Goal: Contribute content: Add original content to the website for others to see

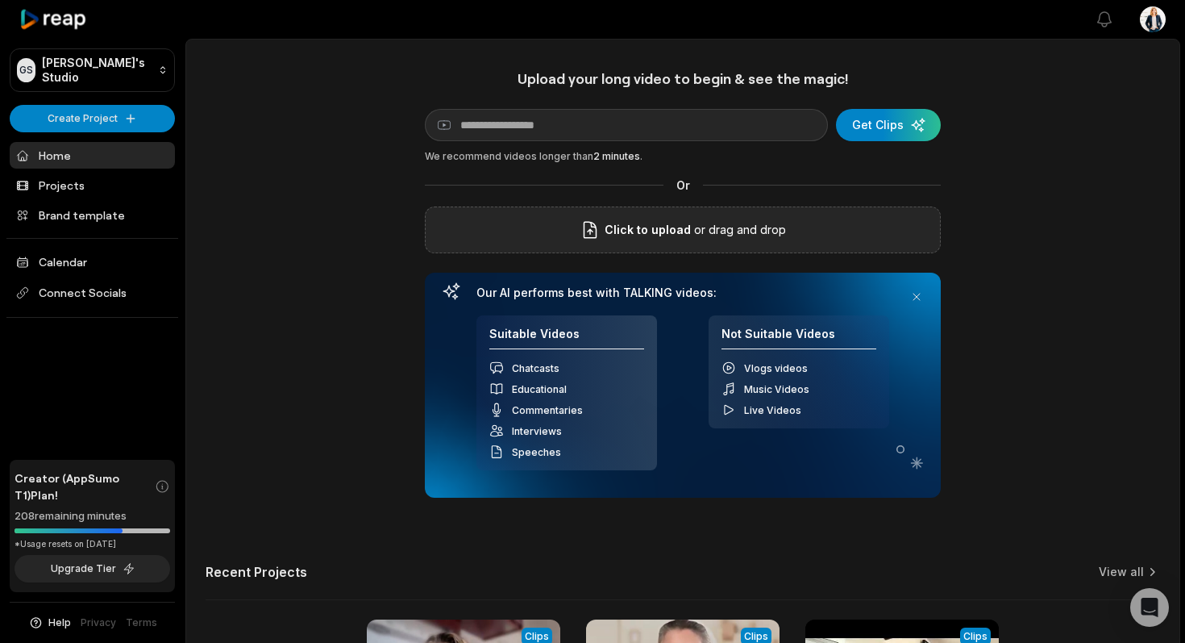
click at [596, 228] on icon at bounding box center [590, 231] width 12 height 16
click at [0, 0] on input "Click to upload" at bounding box center [0, 0] width 0 height 0
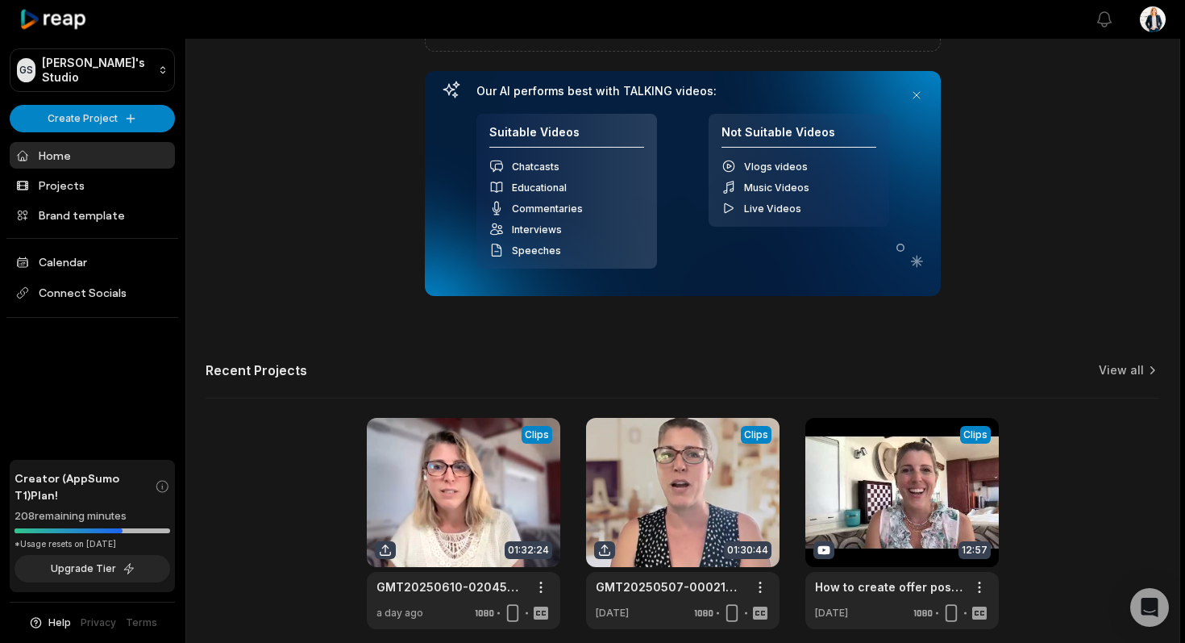
scroll to position [272, 0]
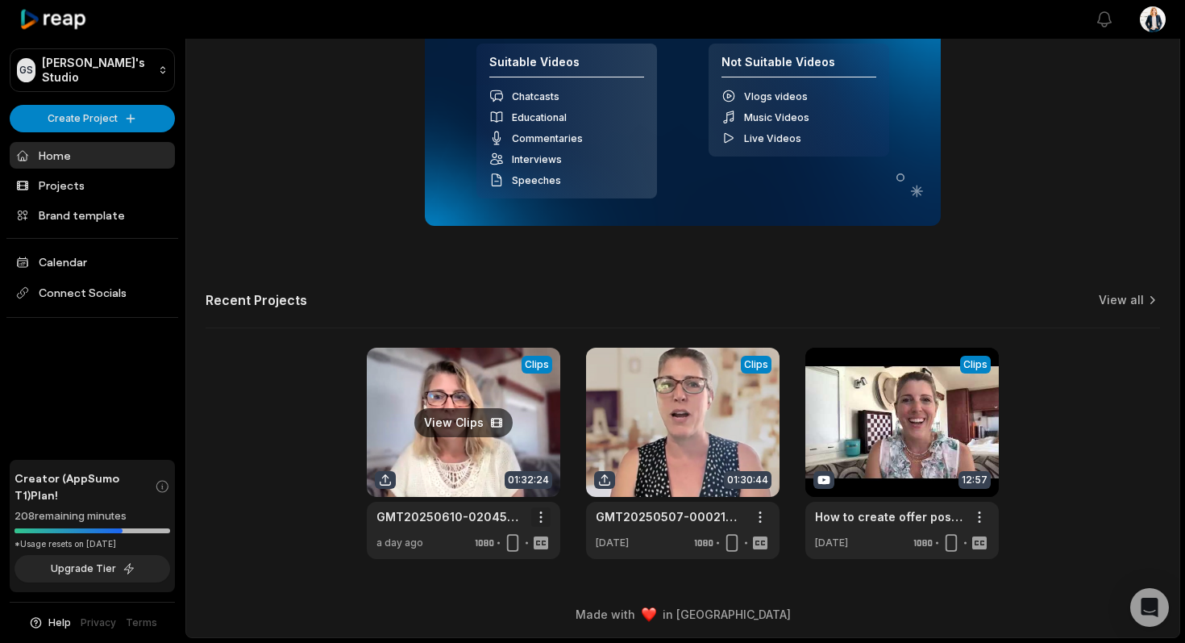
click at [541, 371] on html "GS Georgina's Studio Create Project Home Projects Brand template Calendar Conne…" at bounding box center [592, 49] width 1185 height 643
click at [428, 371] on html "GS Georgina's Studio Create Project Home Projects Brand template Calendar Conne…" at bounding box center [592, 49] width 1185 height 643
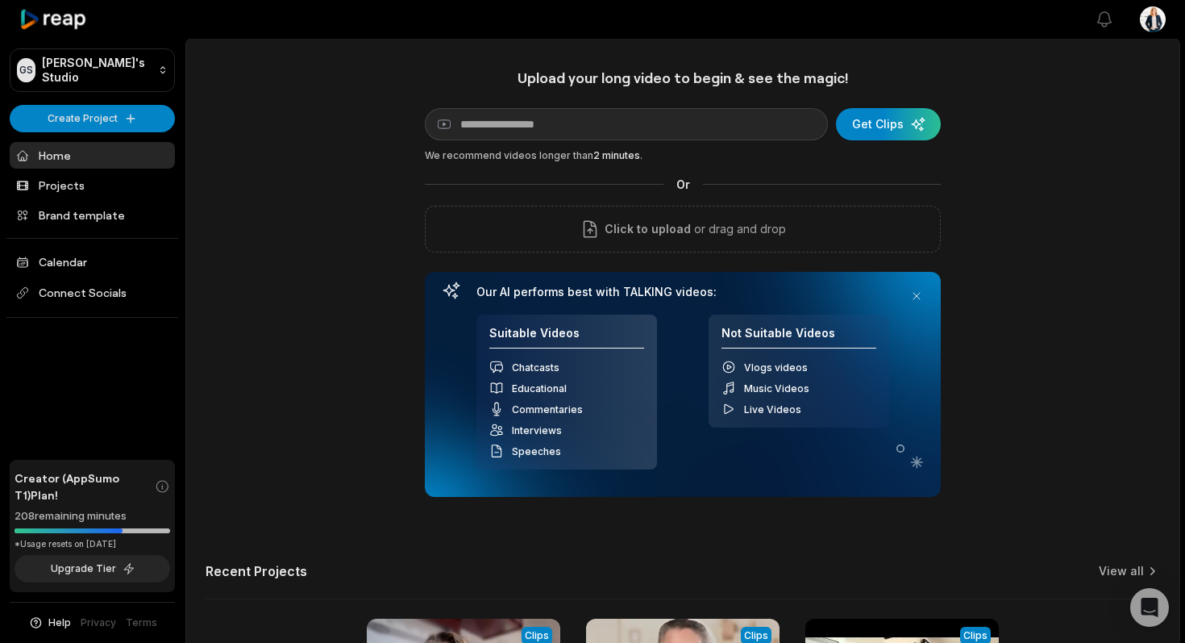
scroll to position [0, 0]
